Goal: Task Accomplishment & Management: Understand process/instructions

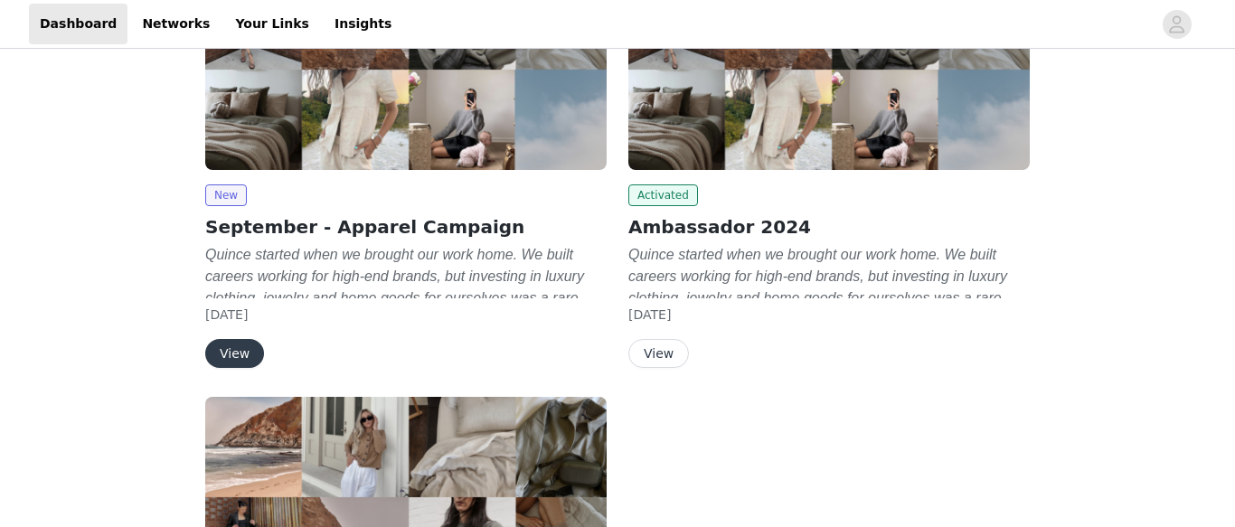
scroll to position [450, 0]
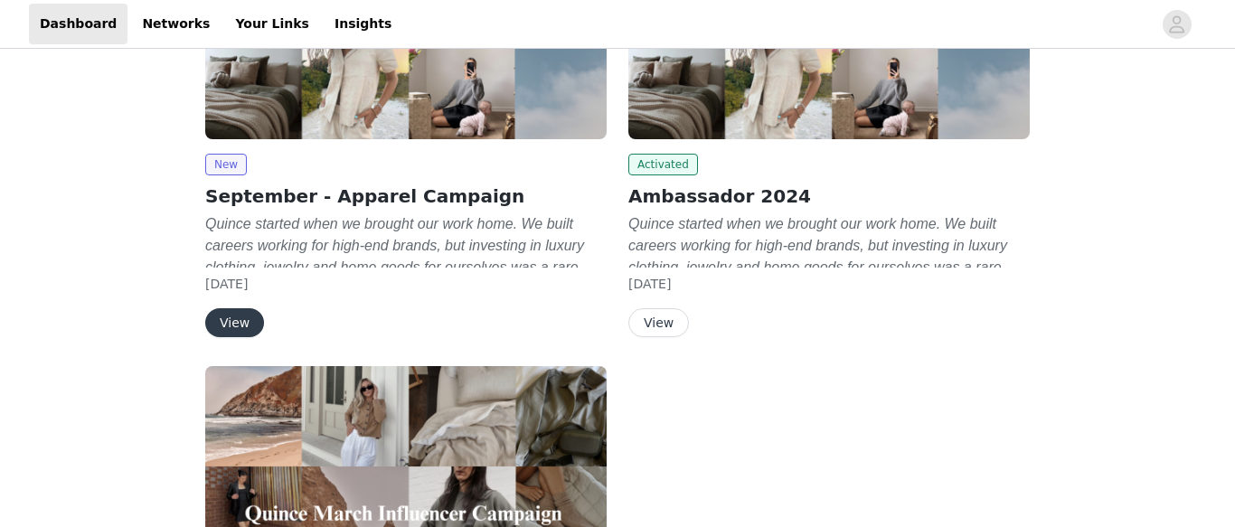
click at [236, 325] on button "View" at bounding box center [234, 322] width 59 height 29
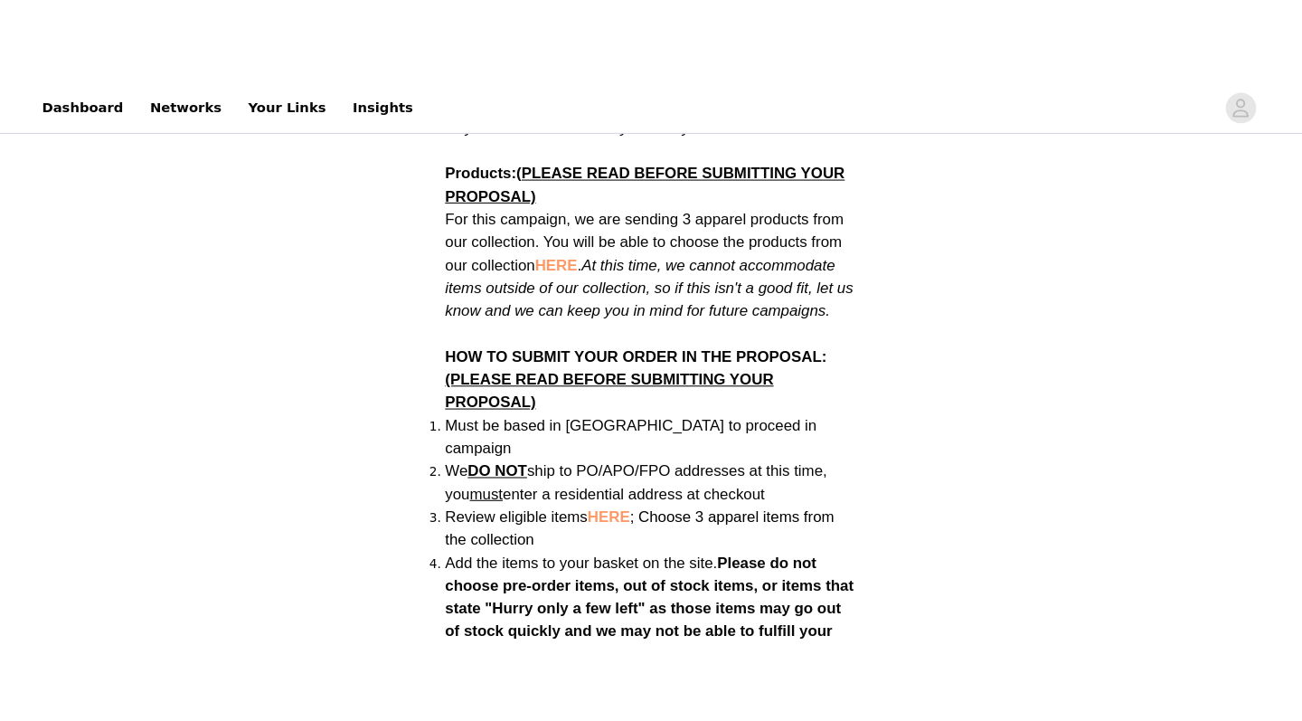
scroll to position [1223, 0]
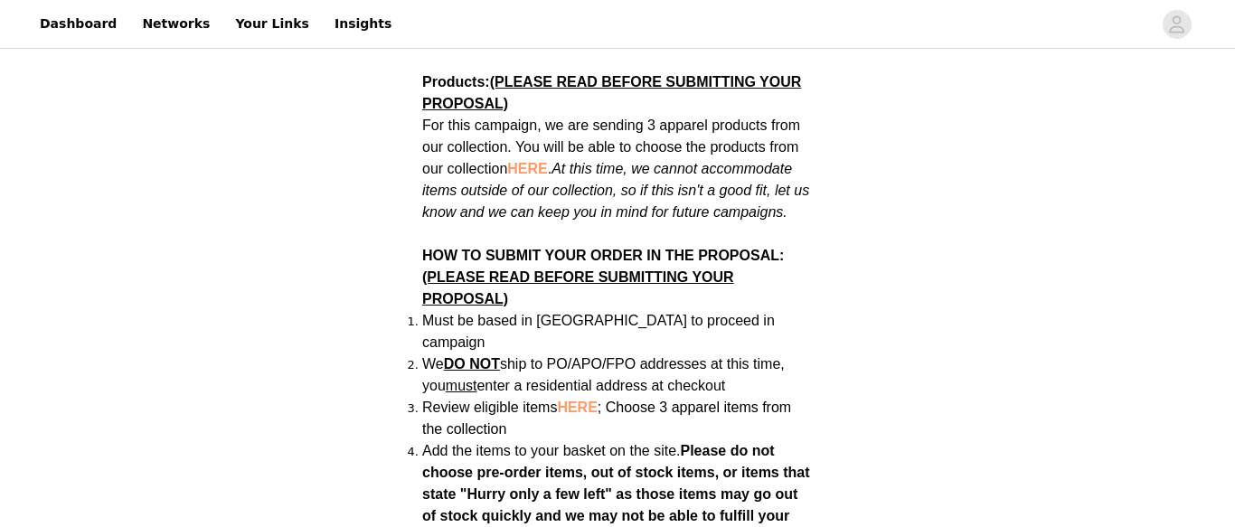
click at [576, 400] on span "HERE" at bounding box center [577, 407] width 40 height 15
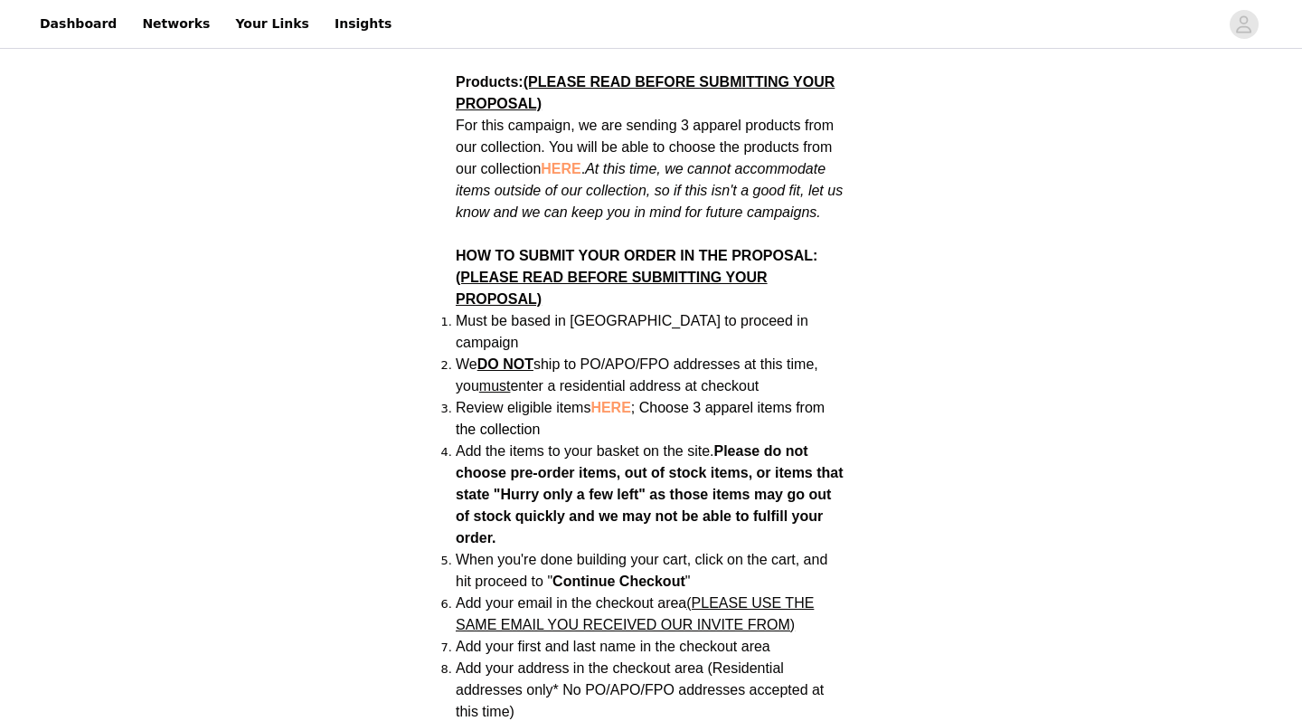
click at [612, 400] on span "HERE" at bounding box center [610, 407] width 40 height 15
click at [611, 400] on span "HERE" at bounding box center [610, 407] width 40 height 15
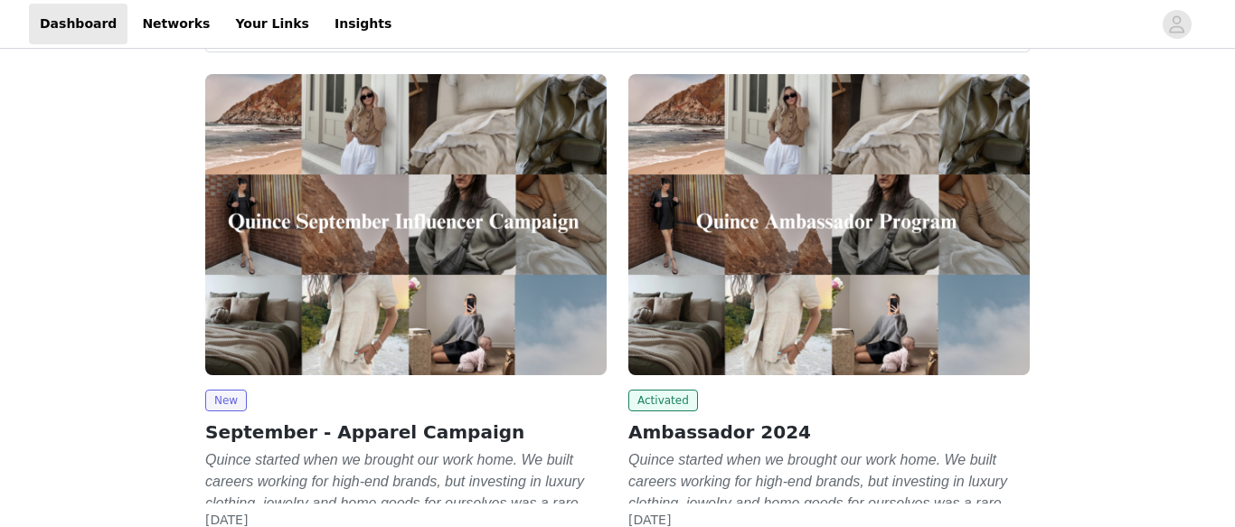
scroll to position [292, 0]
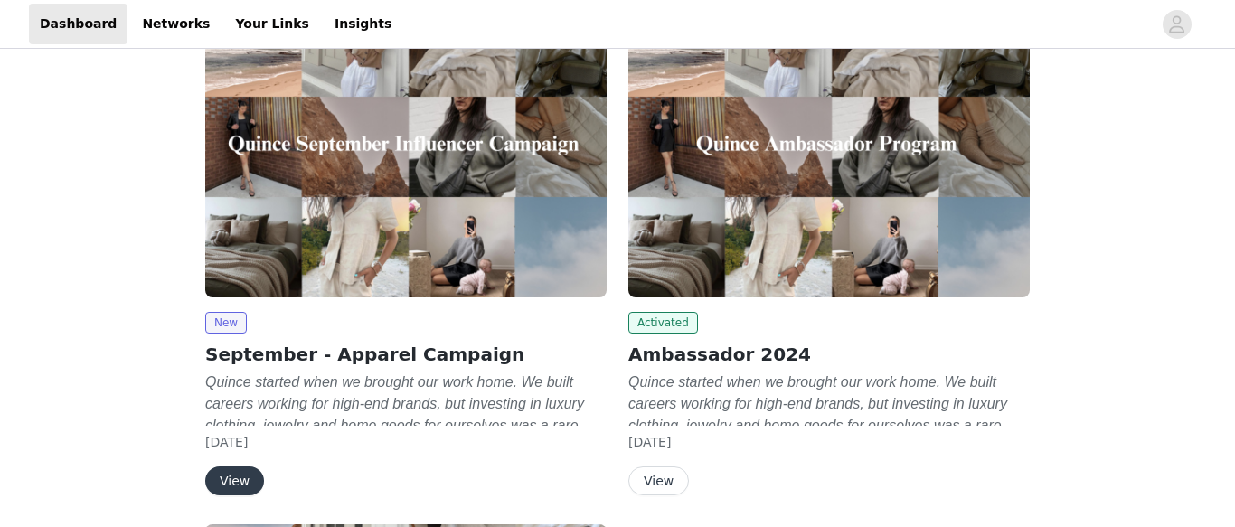
click at [227, 475] on button "View" at bounding box center [234, 481] width 59 height 29
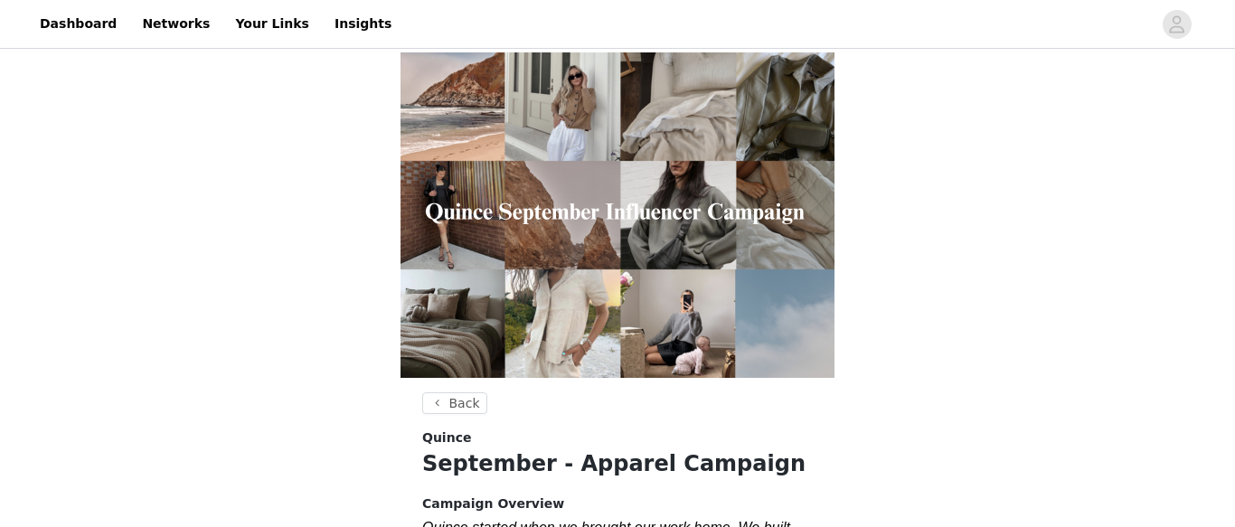
scroll to position [292, 0]
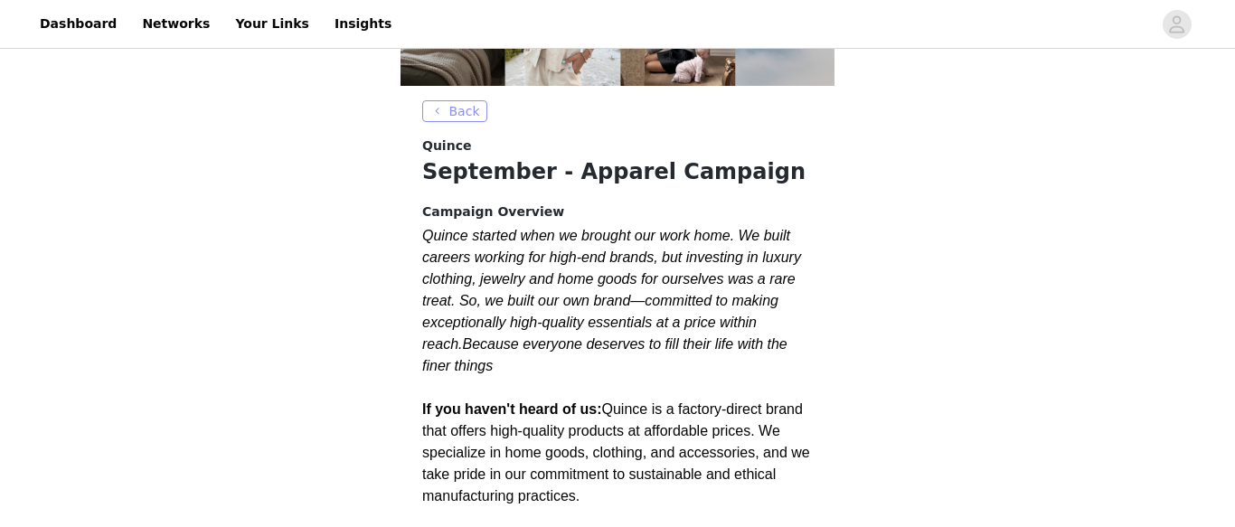
click at [466, 108] on button "Back" at bounding box center [454, 111] width 65 height 22
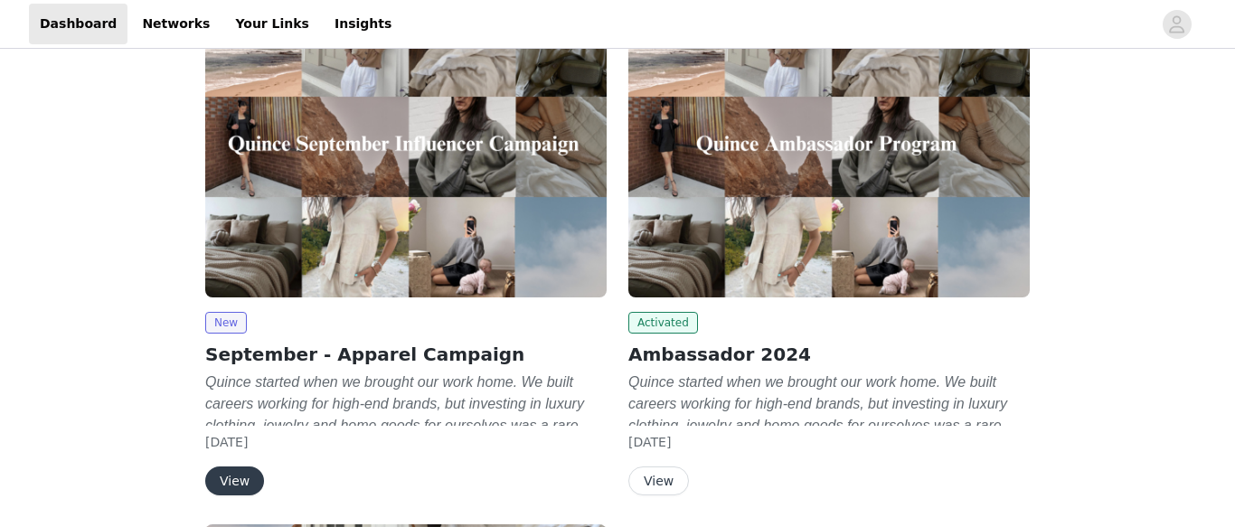
click at [662, 473] on button "View" at bounding box center [658, 481] width 61 height 29
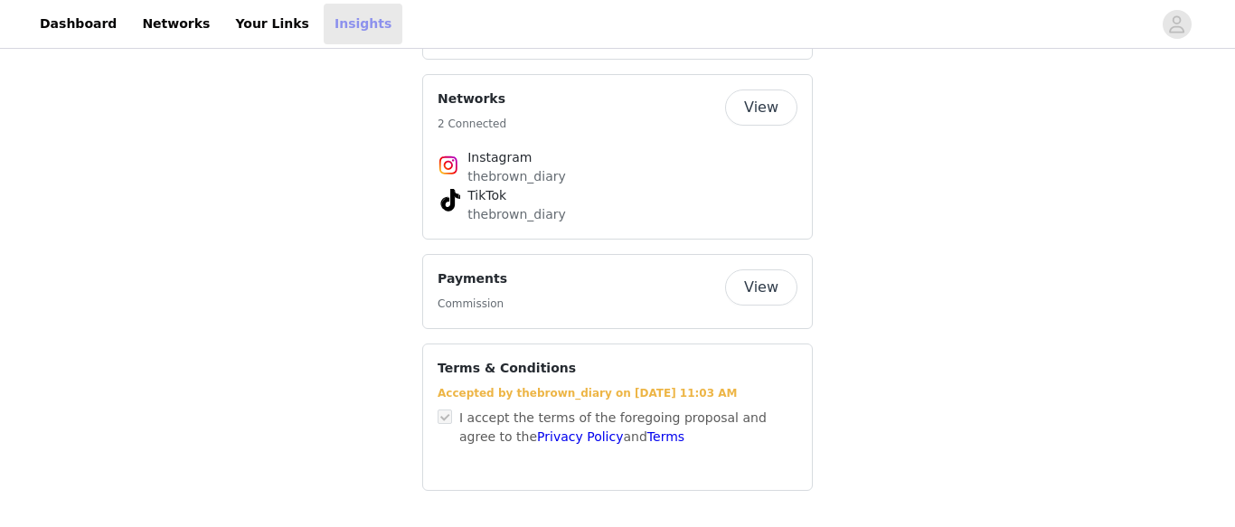
scroll to position [292, 0]
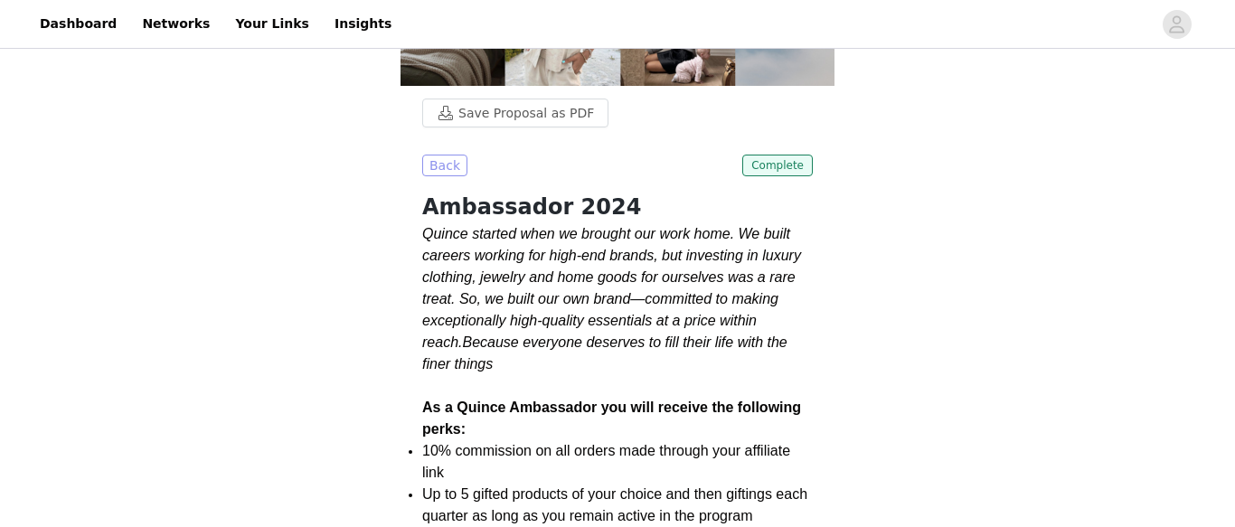
click at [443, 176] on button "Back" at bounding box center [444, 166] width 45 height 22
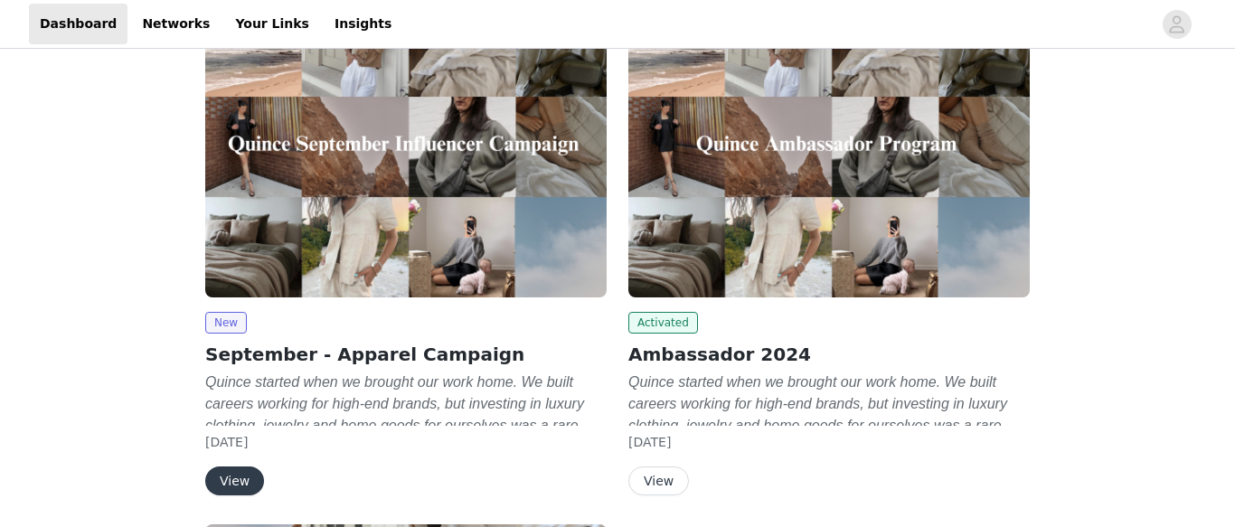
click at [228, 482] on button "View" at bounding box center [234, 481] width 59 height 29
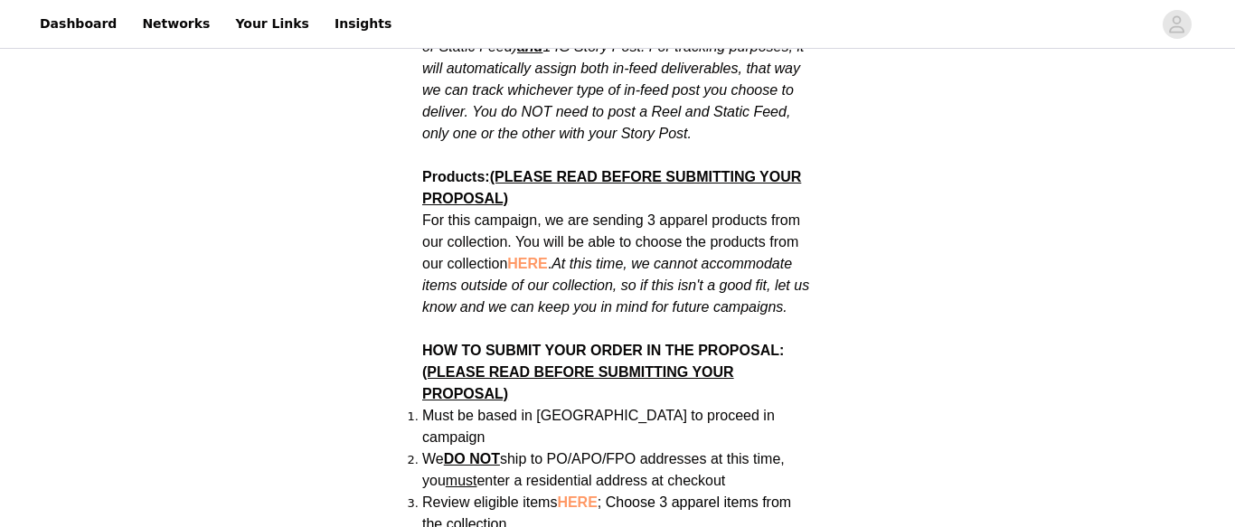
scroll to position [1367, 0]
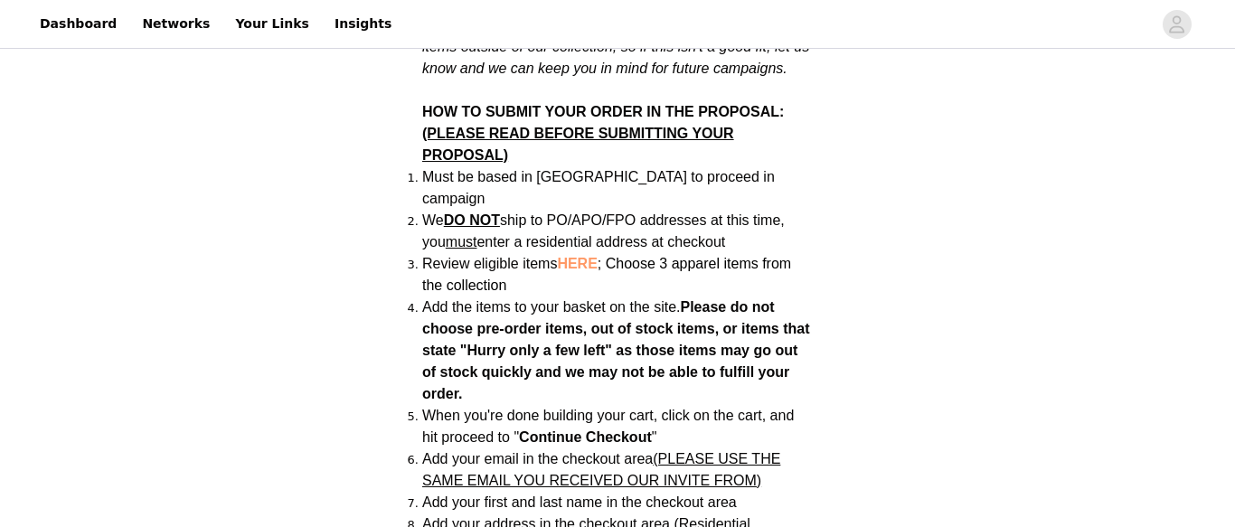
click at [581, 256] on span "HERE" at bounding box center [577, 263] width 40 height 15
